Goal: Information Seeking & Learning: Learn about a topic

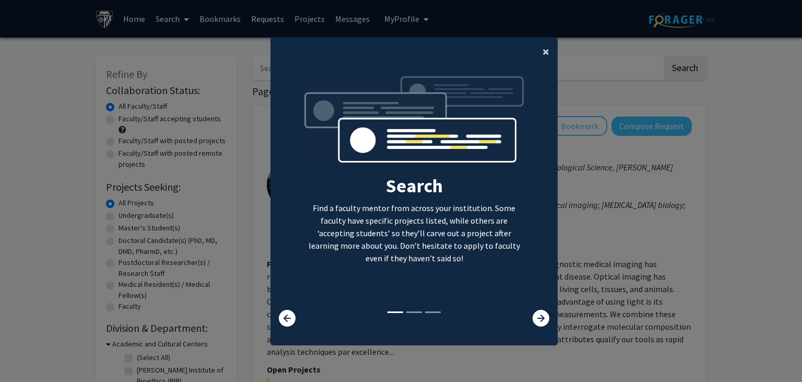
click at [543, 51] on button "×" at bounding box center [545, 51] width 23 height 29
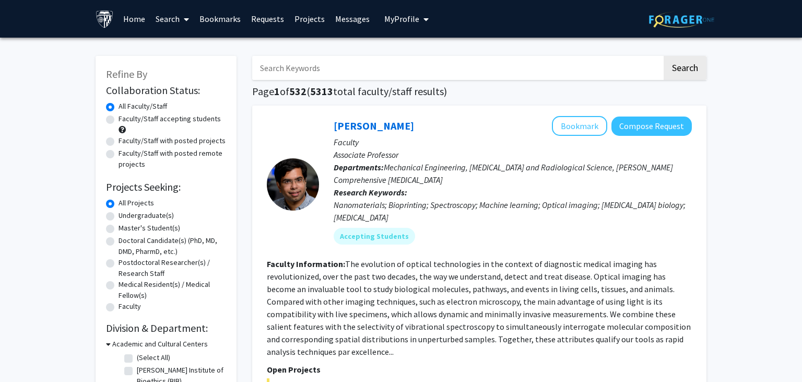
click at [119, 228] on label "Master's Student(s)" at bounding box center [150, 227] width 62 height 11
click at [119, 228] on input "Master's Student(s)" at bounding box center [122, 225] width 7 height 7
radio input "true"
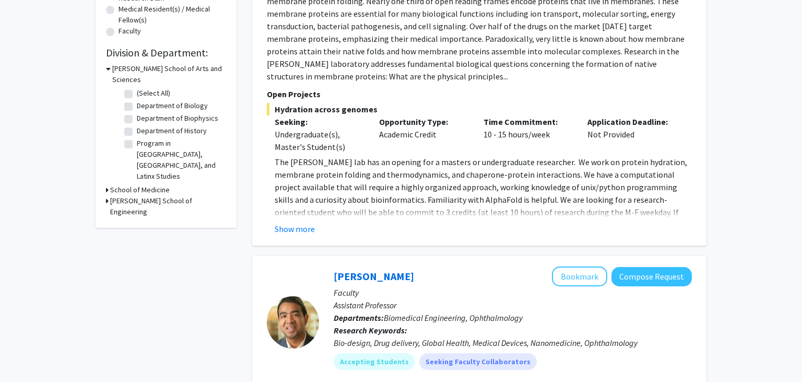
scroll to position [220, 0]
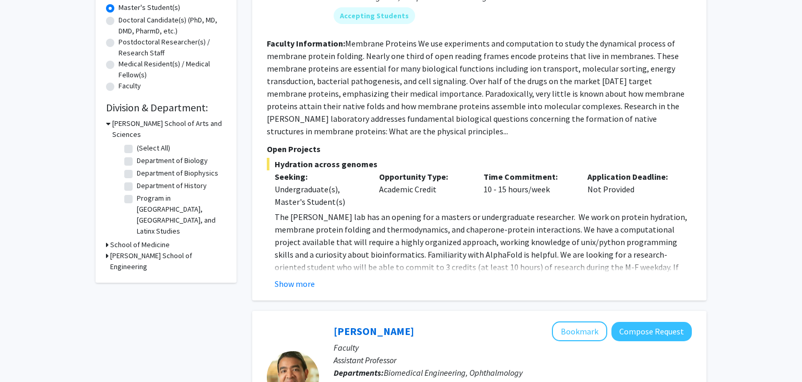
click at [130, 250] on h3 "[PERSON_NAME] School of Engineering" at bounding box center [168, 261] width 116 height 22
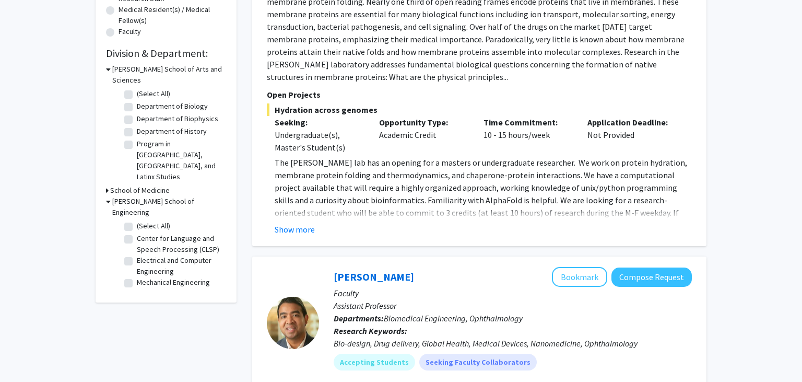
scroll to position [276, 0]
click at [150, 219] on label "(Select All)" at bounding box center [153, 224] width 33 height 11
click at [144, 219] on input "(Select All)" at bounding box center [140, 222] width 7 height 7
checkbox input "true"
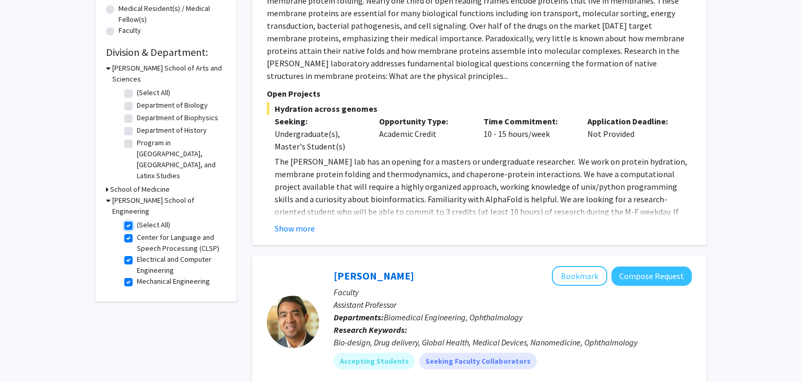
checkbox input "true"
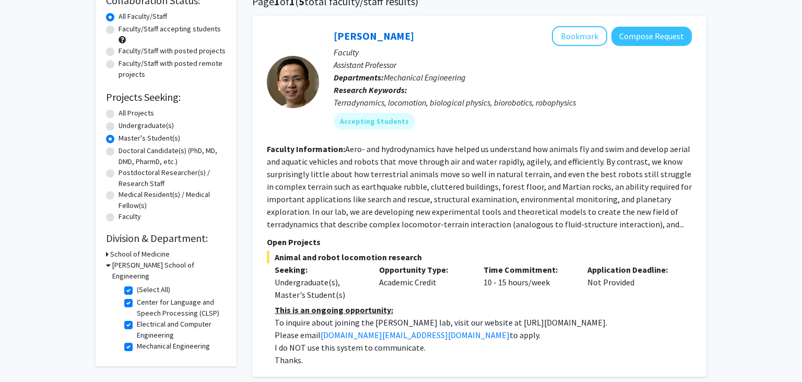
scroll to position [110, 0]
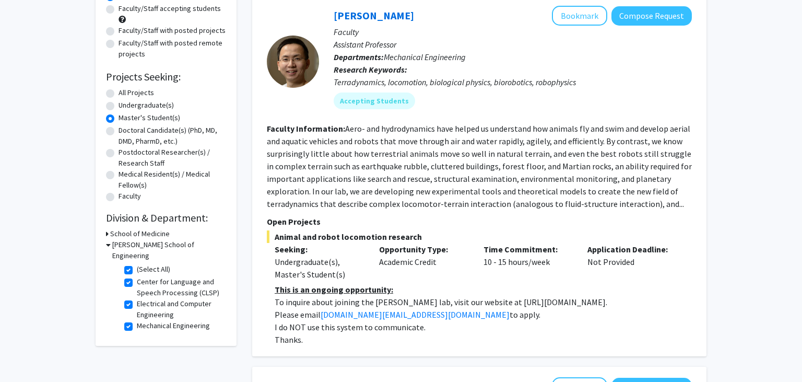
click at [360, 203] on fg-read-more "Aero- and hydrodynamics have helped us understand how animals fly and swim and …" at bounding box center [479, 166] width 425 height 86
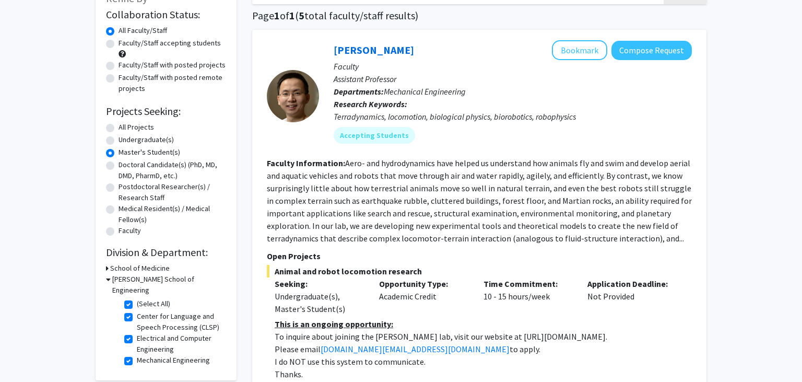
scroll to position [55, 0]
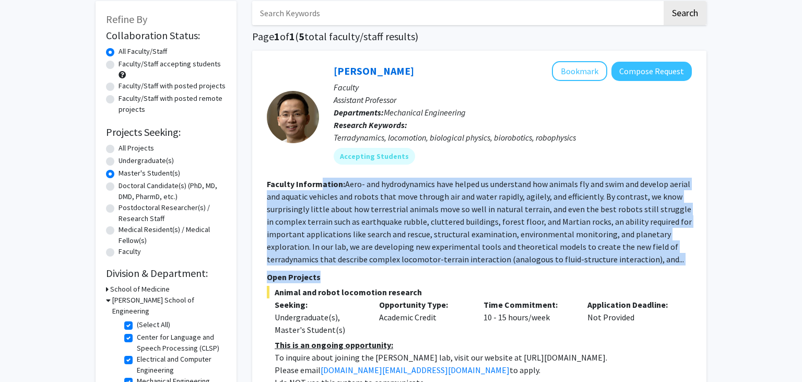
drag, startPoint x: 418, startPoint y: 209, endPoint x: 678, endPoint y: 267, distance: 266.5
click at [678, 269] on fg-search-faculty "[PERSON_NAME] Bookmark Compose Request Faculty Assistant Professor Departments:…" at bounding box center [479, 231] width 425 height 340
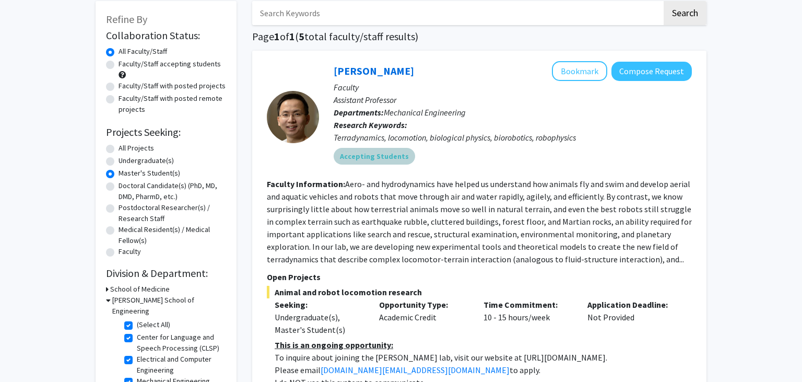
click at [606, 152] on div "Accepting Students" at bounding box center [513, 156] width 362 height 21
click at [578, 72] on button "Bookmark" at bounding box center [579, 71] width 55 height 20
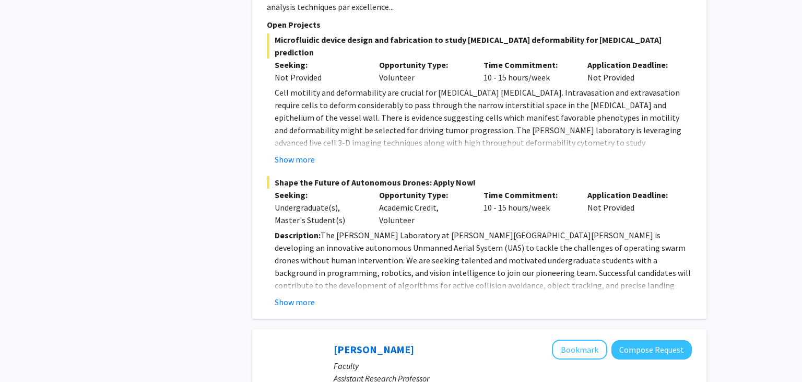
scroll to position [1764, 0]
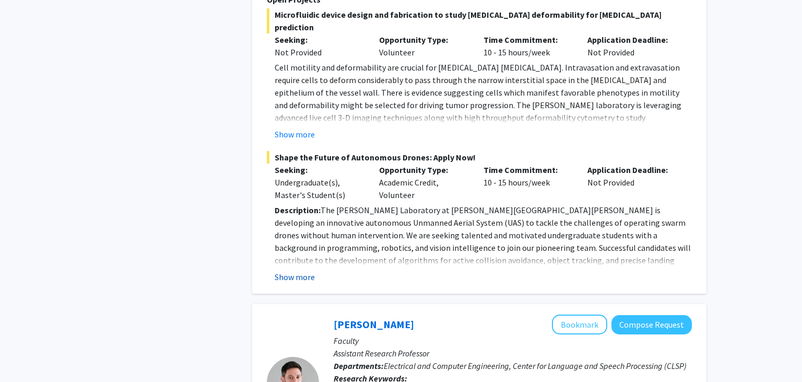
click at [302, 270] on button "Show more" at bounding box center [295, 276] width 40 height 13
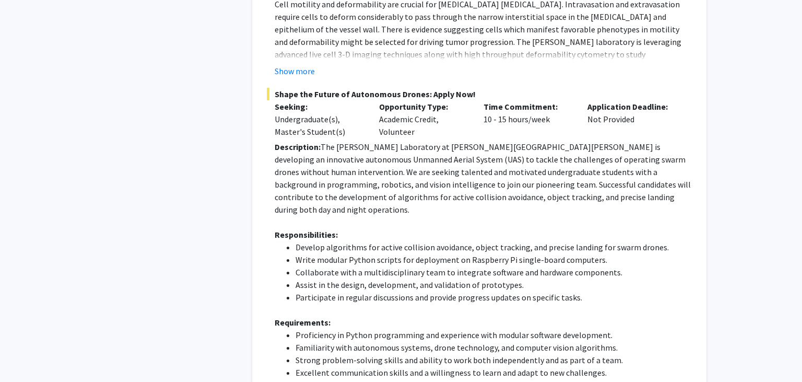
scroll to position [1819, 0]
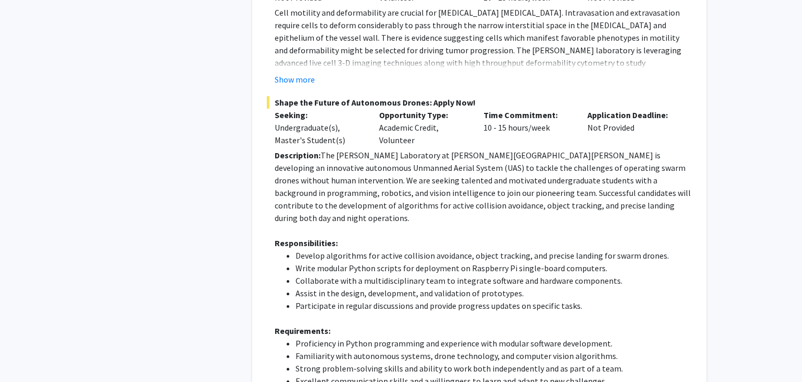
drag, startPoint x: 484, startPoint y: 101, endPoint x: 551, endPoint y: 100, distance: 67.9
click at [551, 109] on div "Time Commitment: 10 - 15 hours/week" at bounding box center [528, 128] width 104 height 38
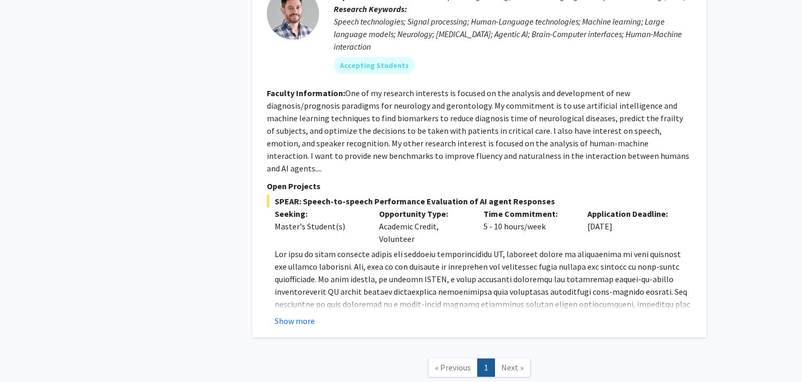
scroll to position [2465, 0]
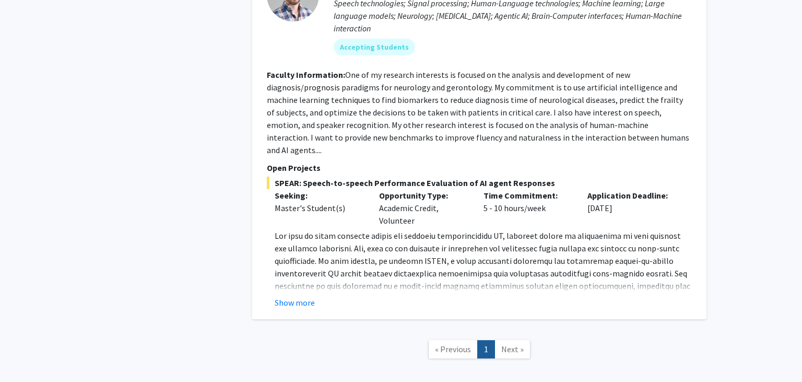
click at [505, 344] on span "Next »" at bounding box center [512, 349] width 22 height 10
click at [506, 344] on span "Next »" at bounding box center [512, 349] width 22 height 10
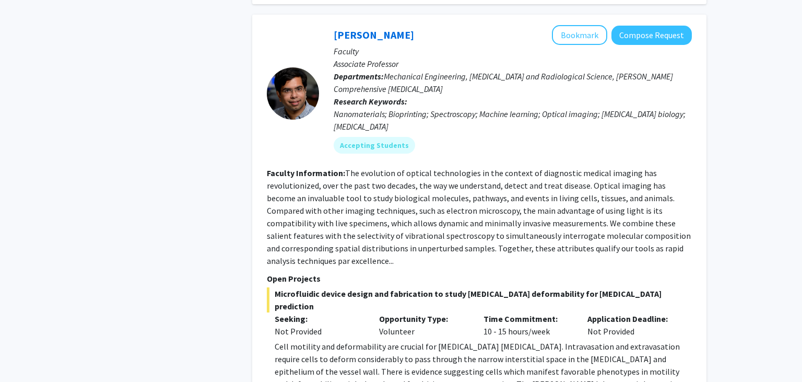
scroll to position [1472, 0]
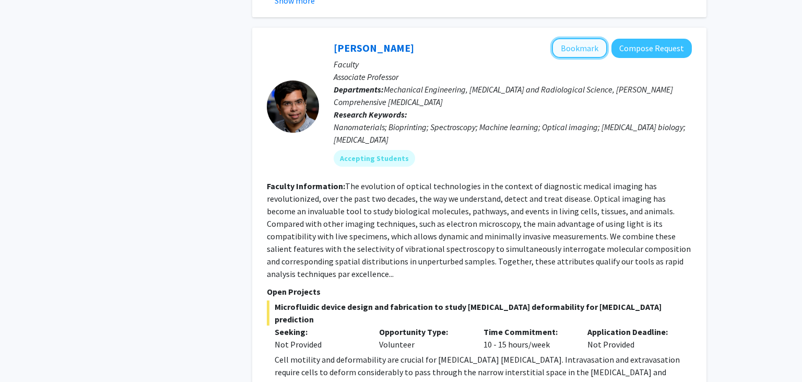
click at [579, 38] on button "Bookmark" at bounding box center [579, 48] width 55 height 20
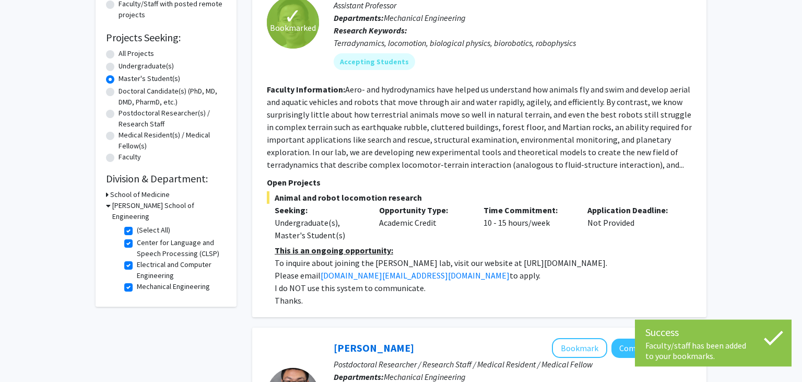
scroll to position [0, 0]
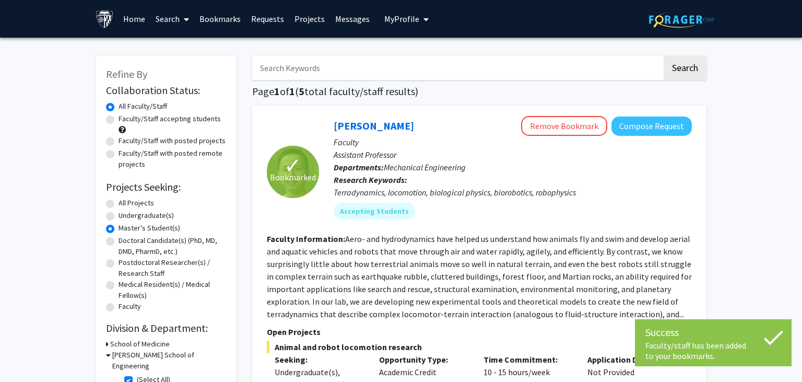
click at [136, 202] on label "All Projects" at bounding box center [137, 202] width 36 height 11
click at [125, 202] on input "All Projects" at bounding box center [122, 200] width 7 height 7
radio input "true"
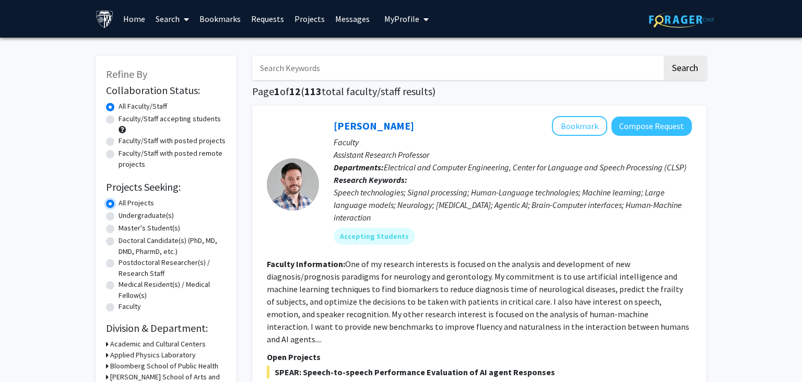
scroll to position [55, 0]
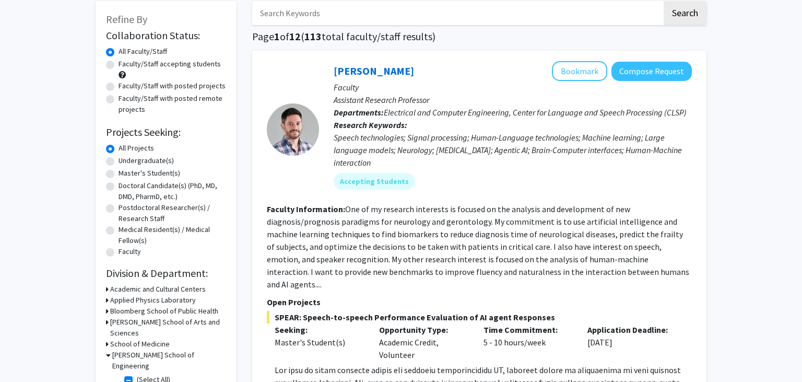
click at [119, 160] on label "Undergraduate(s)" at bounding box center [146, 160] width 55 height 11
click at [119, 160] on input "Undergraduate(s)" at bounding box center [122, 158] width 7 height 7
radio input "true"
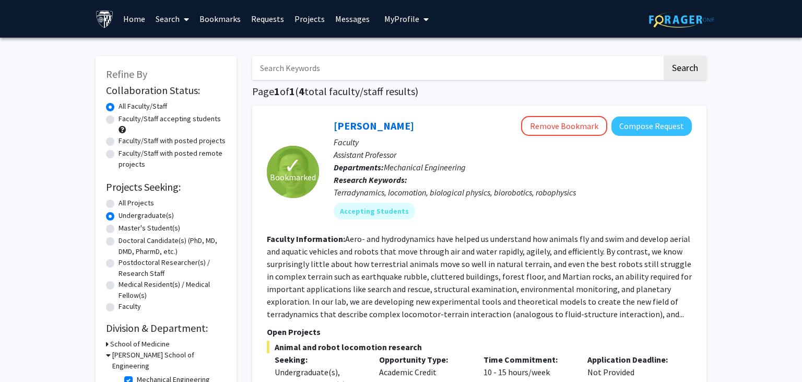
click at [119, 214] on label "Undergraduate(s)" at bounding box center [146, 215] width 55 height 11
click at [119, 214] on input "Undergraduate(s)" at bounding box center [122, 213] width 7 height 7
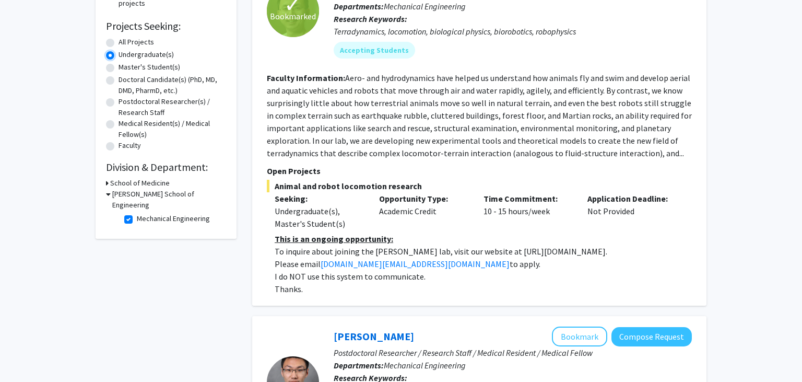
scroll to position [276, 0]
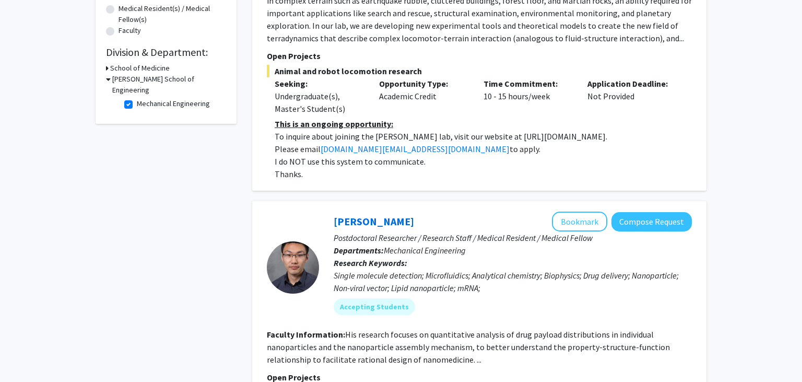
click at [137, 98] on label "Mechanical Engineering" at bounding box center [173, 103] width 73 height 11
click at [137, 98] on input "Mechanical Engineering" at bounding box center [140, 101] width 7 height 7
checkbox input "false"
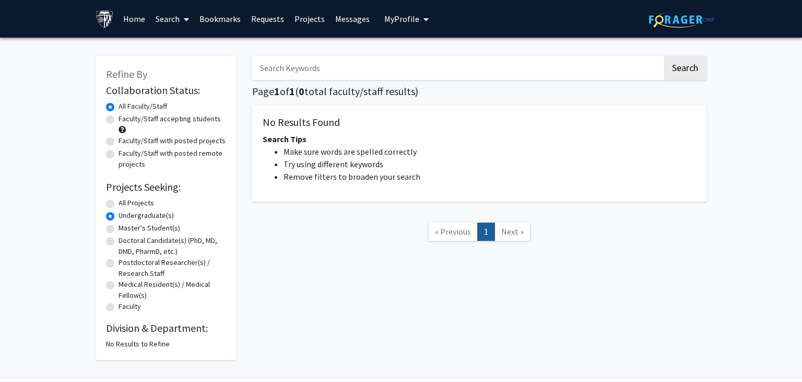
click at [319, 16] on link "Projects" at bounding box center [309, 19] width 41 height 37
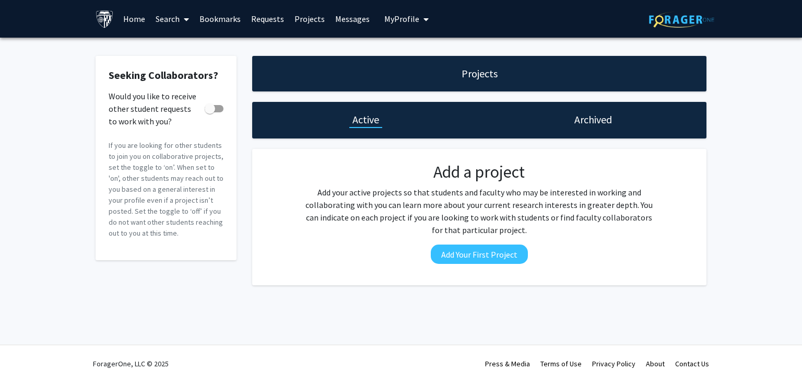
click at [147, 20] on link "Home" at bounding box center [134, 19] width 32 height 37
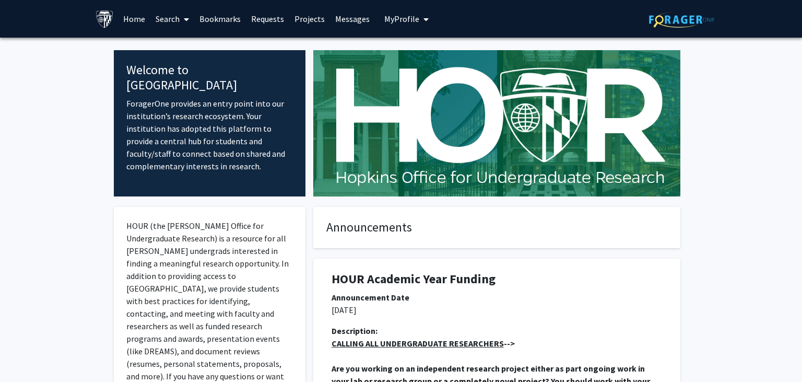
click at [182, 15] on span at bounding box center [184, 19] width 9 height 37
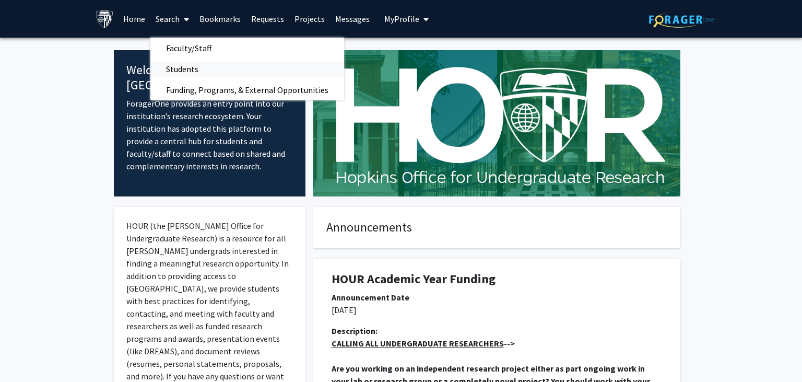
click at [197, 69] on span "Students" at bounding box center [182, 68] width 64 height 21
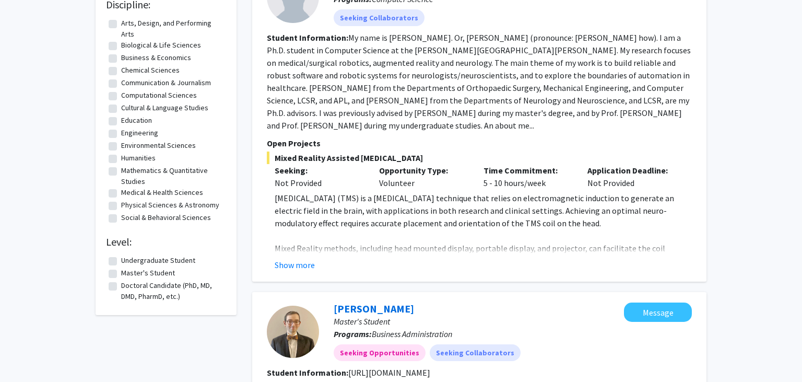
scroll to position [165, 0]
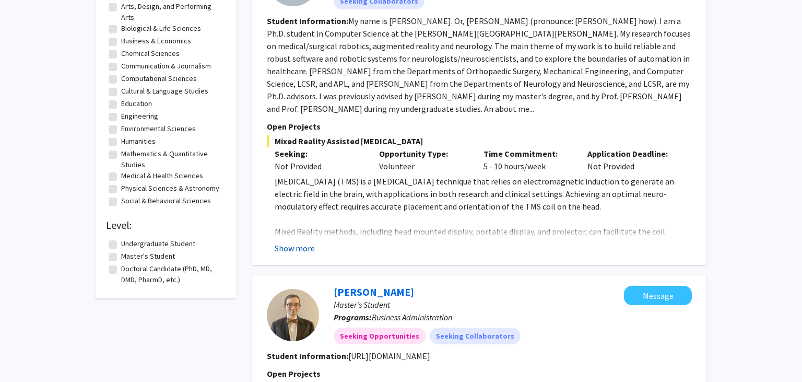
click at [291, 247] on button "Show more" at bounding box center [295, 248] width 40 height 13
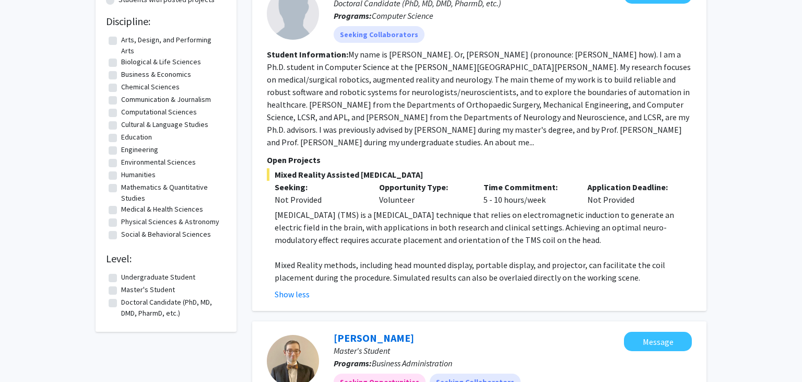
scroll to position [110, 0]
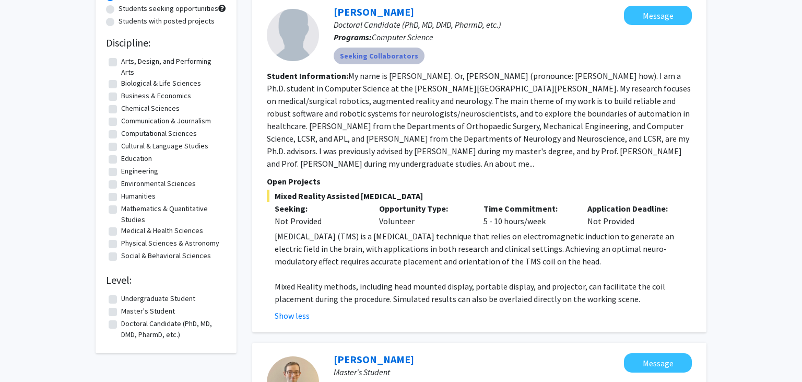
click at [372, 56] on mat-chip "Seeking Collaborators" at bounding box center [379, 56] width 91 height 17
click at [315, 74] on b "Student Information:" at bounding box center [307, 75] width 81 height 10
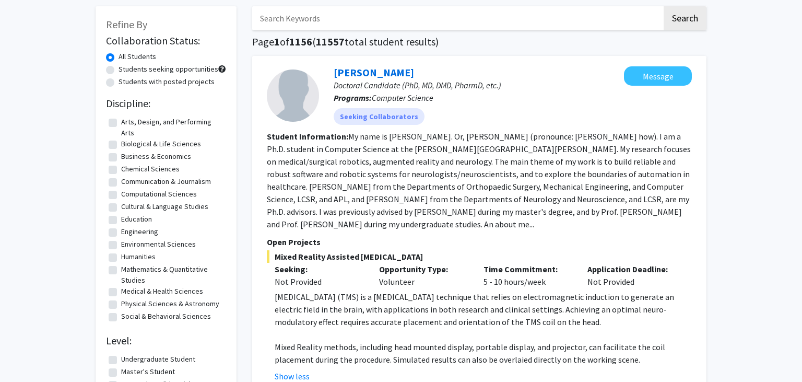
scroll to position [0, 0]
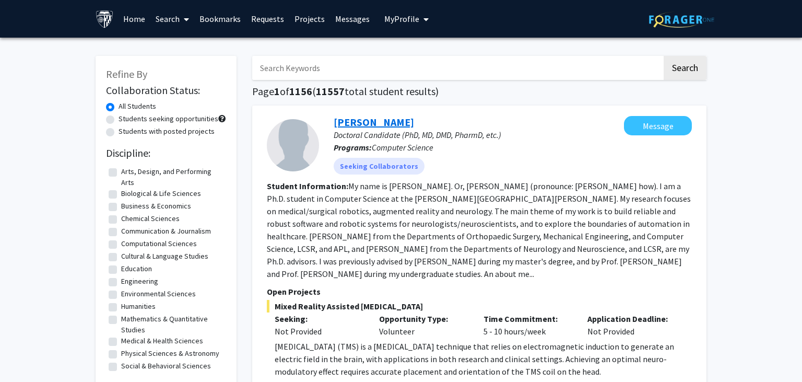
click at [361, 121] on link "[PERSON_NAME]" at bounding box center [374, 121] width 80 height 13
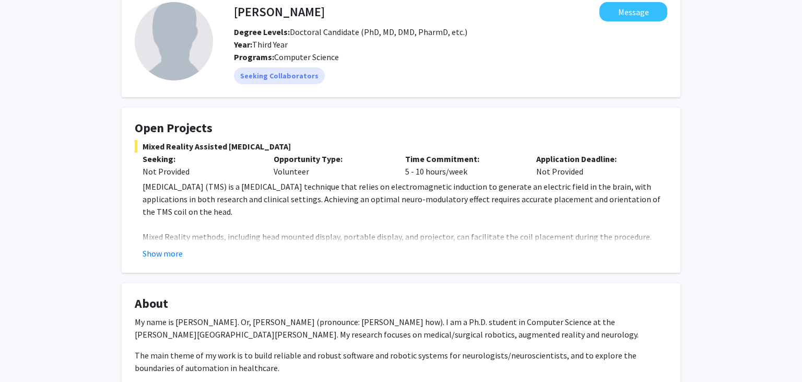
scroll to position [110, 0]
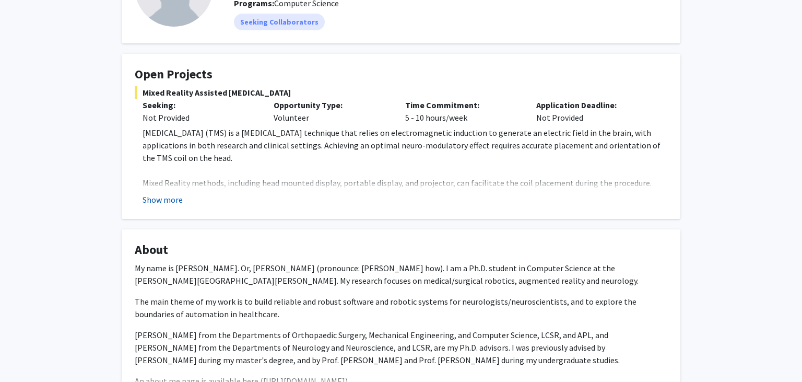
click at [169, 197] on button "Show more" at bounding box center [163, 199] width 40 height 13
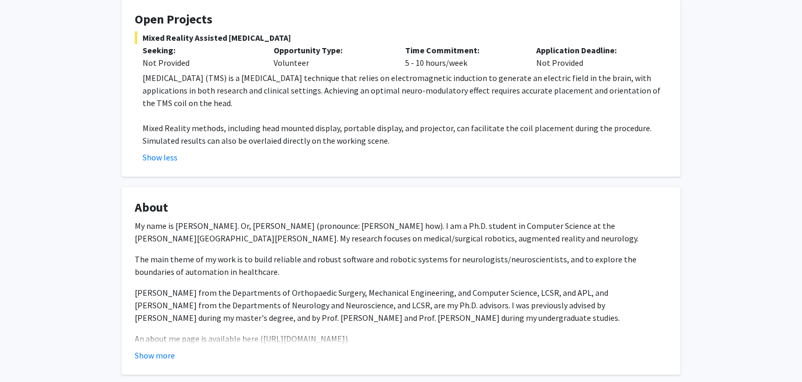
scroll to position [220, 0]
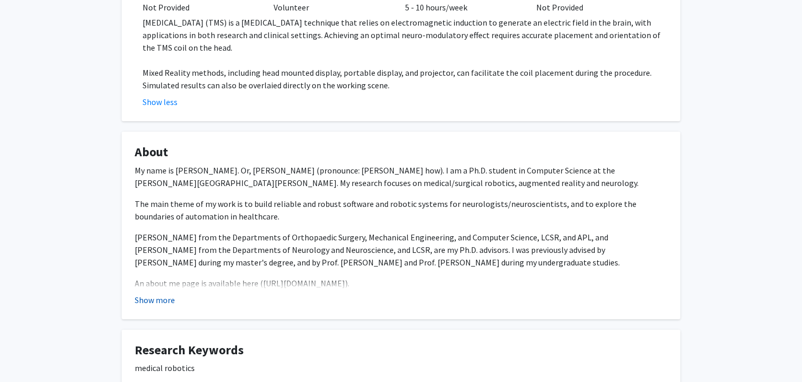
click at [150, 298] on button "Show more" at bounding box center [155, 299] width 40 height 13
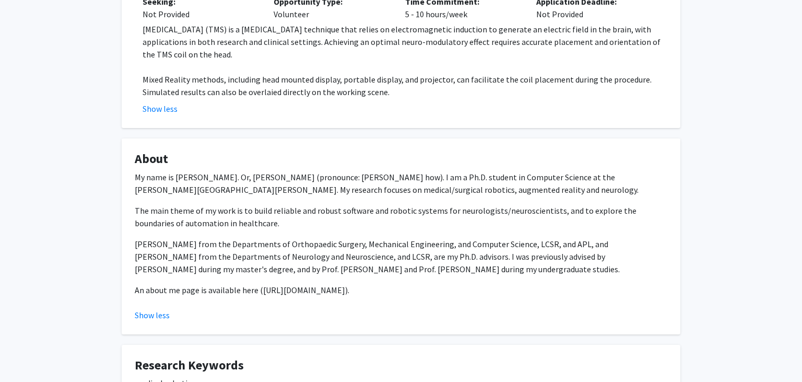
scroll to position [0, 0]
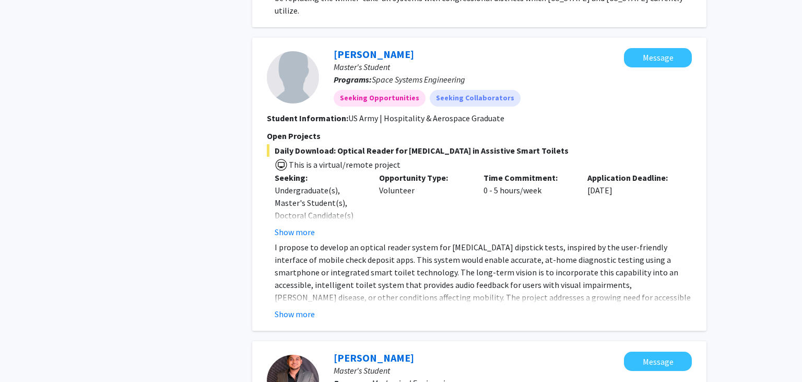
scroll to position [1323, 0]
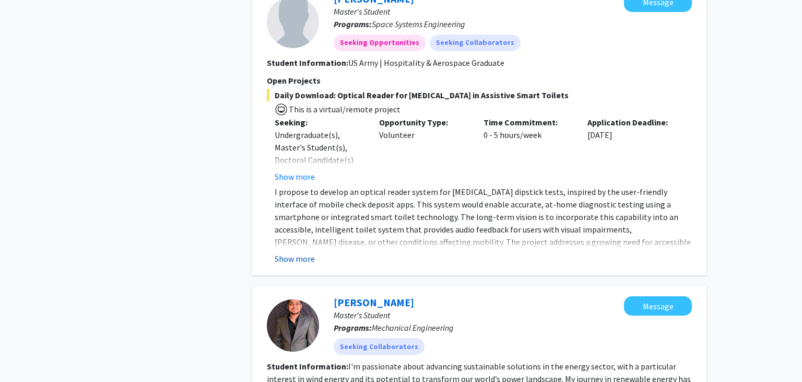
click at [307, 252] on button "Show more" at bounding box center [295, 258] width 40 height 13
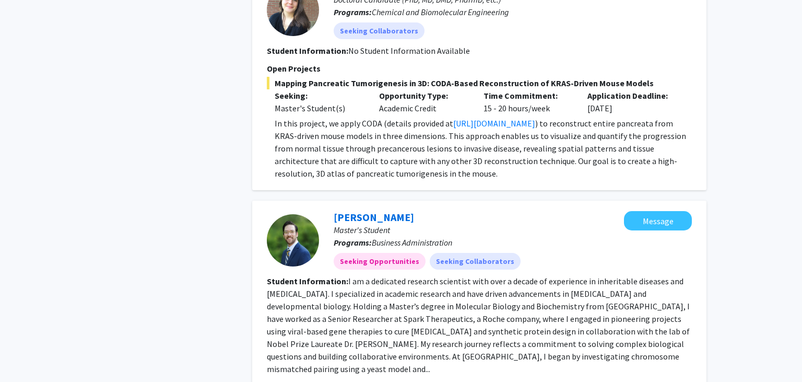
scroll to position [2591, 0]
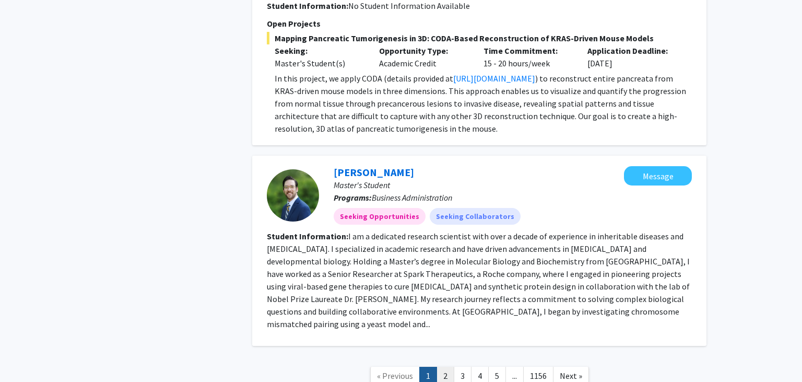
click at [446, 367] on link "2" at bounding box center [446, 376] width 18 height 18
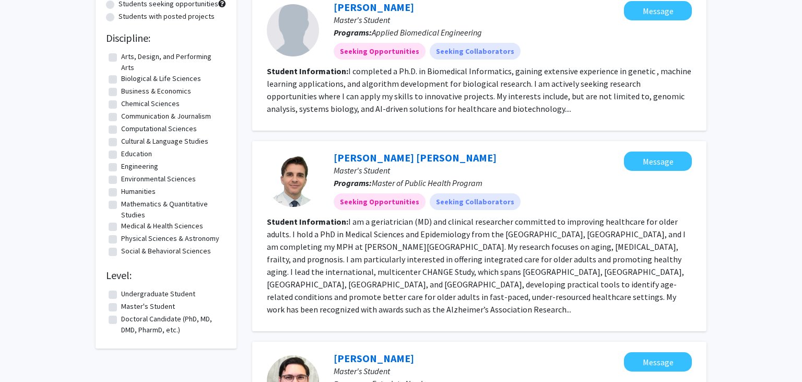
scroll to position [110, 0]
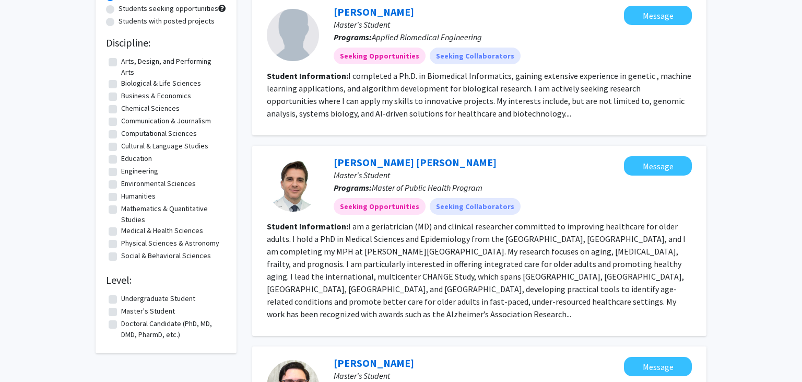
click at [121, 166] on label "Engineering" at bounding box center [139, 171] width 37 height 11
click at [121, 166] on input "Engineering" at bounding box center [124, 169] width 7 height 7
checkbox input "true"
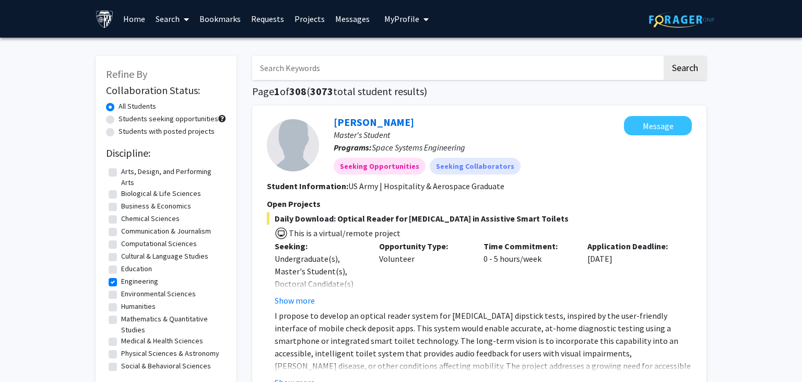
click at [108, 237] on fg-checkbox-list "Arts, Design, and Performing Arts Arts, Design, and Performing Arts Biological …" at bounding box center [166, 269] width 120 height 212
click at [121, 238] on label "Computational Sciences" at bounding box center [159, 243] width 76 height 11
click at [121, 238] on input "Computational Sciences" at bounding box center [124, 241] width 7 height 7
checkbox input "true"
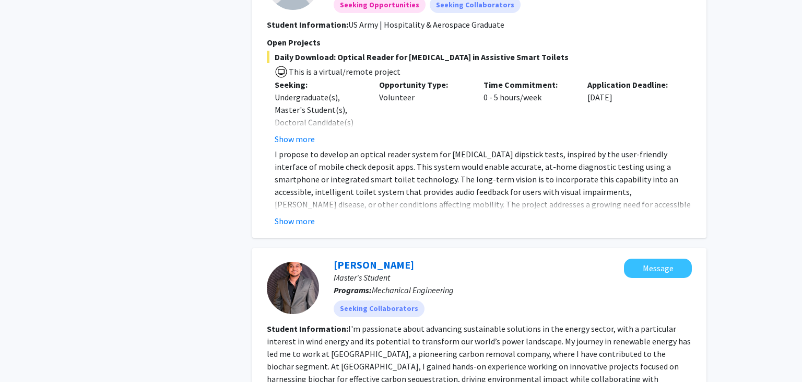
scroll to position [220, 0]
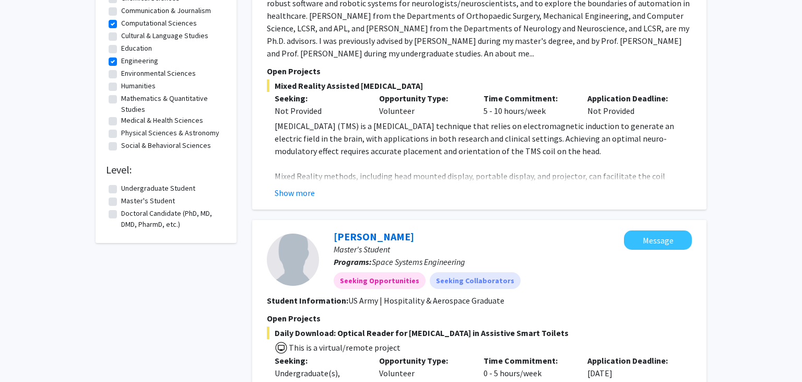
click at [121, 55] on label "Engineering" at bounding box center [139, 60] width 37 height 11
click at [121, 55] on input "Engineering" at bounding box center [124, 58] width 7 height 7
checkbox input "false"
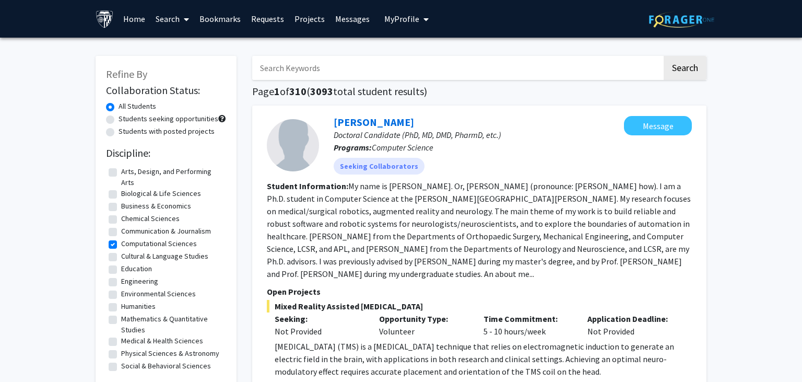
click at [169, 129] on label "Students with posted projects" at bounding box center [167, 131] width 96 height 11
click at [125, 129] on input "Students with posted projects" at bounding box center [122, 129] width 7 height 7
radio input "true"
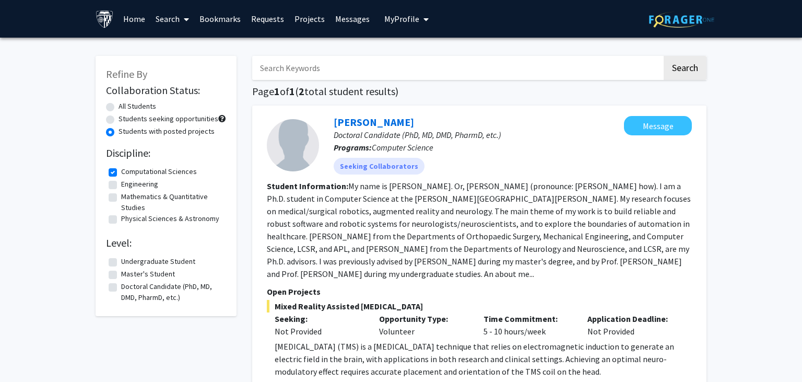
click at [138, 20] on link "Home" at bounding box center [134, 19] width 32 height 37
